Goal: Information Seeking & Learning: Find specific fact

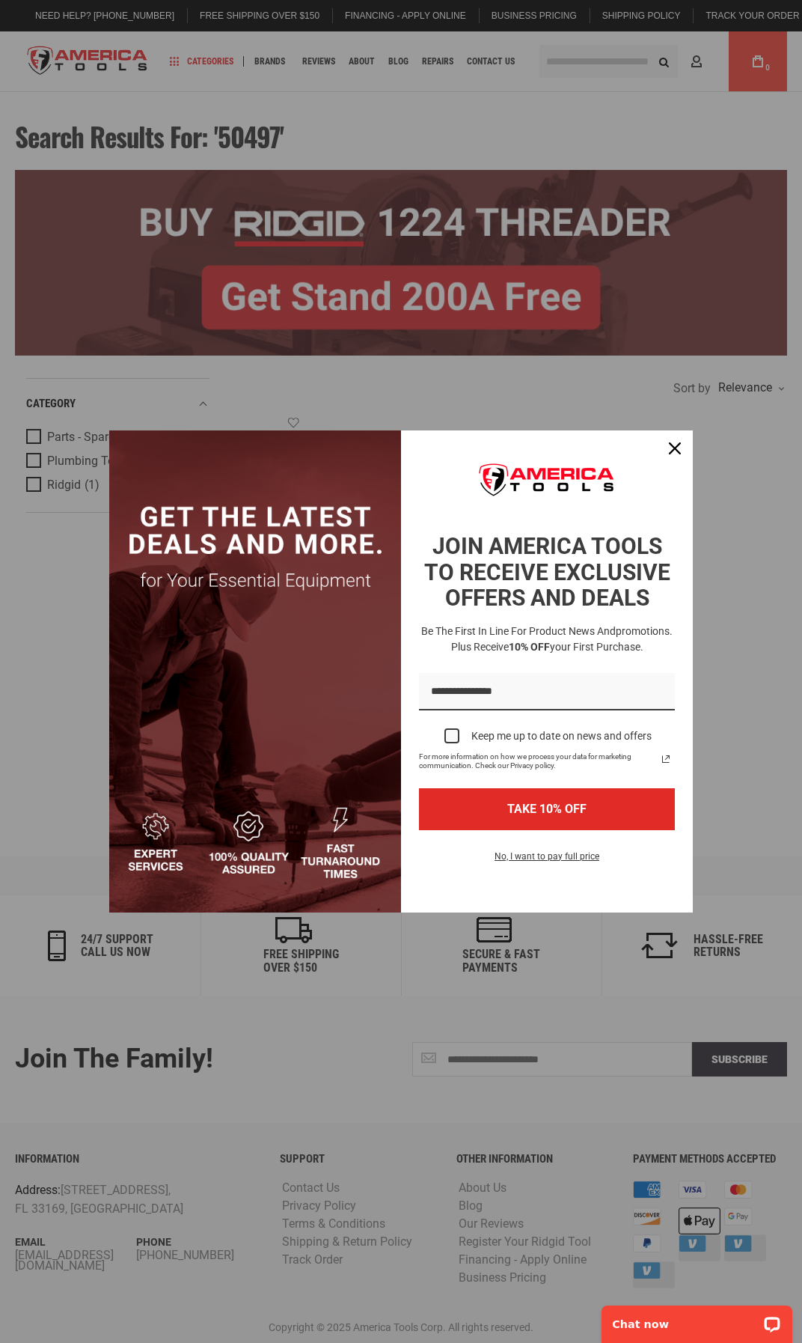
click at [566, 62] on div "Marketing offer form" at bounding box center [401, 671] width 802 height 1343
click at [678, 440] on div "Close" at bounding box center [675, 448] width 24 height 24
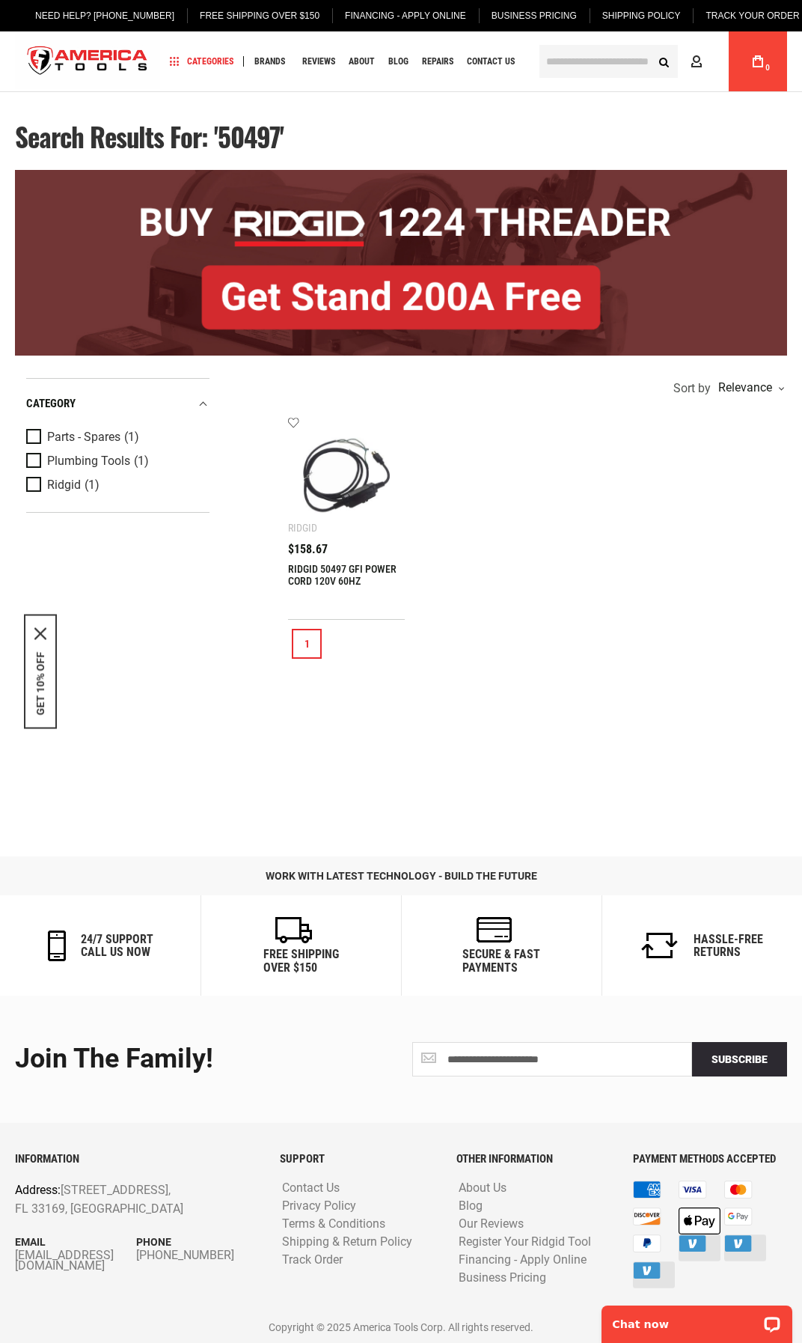
click at [561, 67] on input "text" at bounding box center [609, 61] width 138 height 33
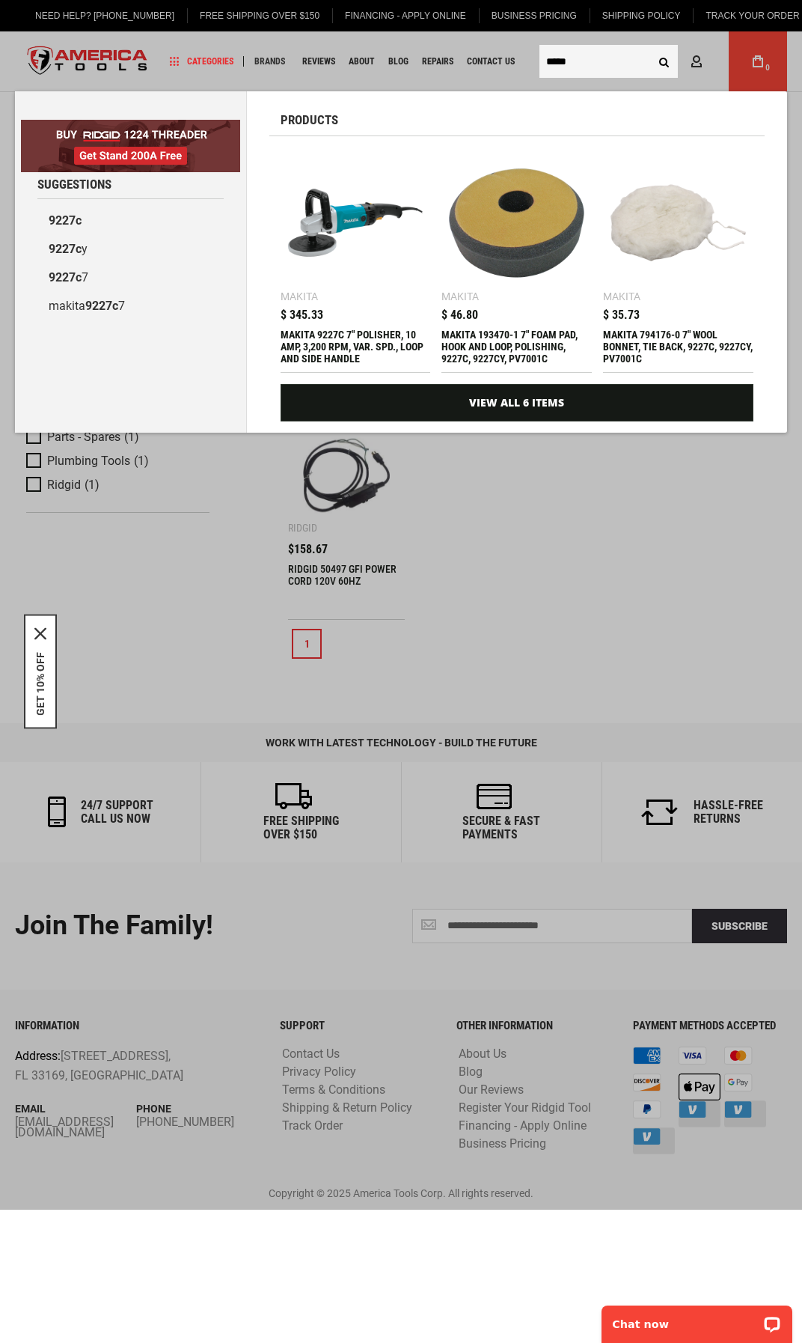
type input "*****"
click at [650, 47] on button "Search" at bounding box center [664, 61] width 28 height 28
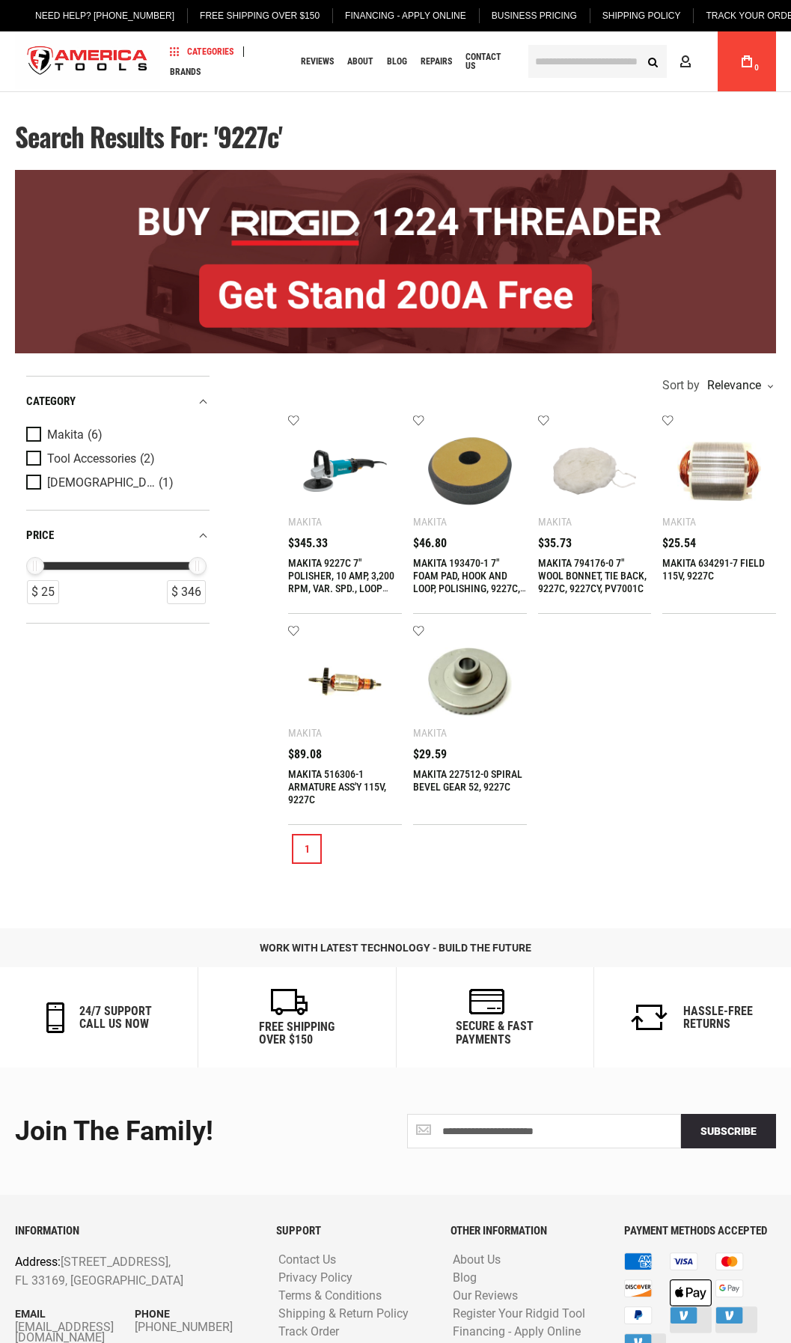
click at [360, 493] on img at bounding box center [345, 471] width 84 height 84
click at [347, 481] on img at bounding box center [345, 471] width 84 height 84
